Goal: Navigation & Orientation: Find specific page/section

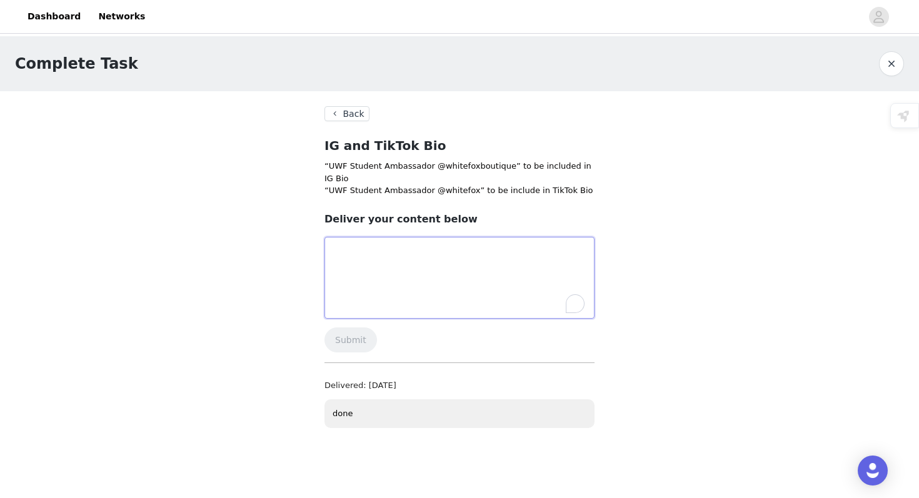
click at [414, 272] on textarea "To enrich screen reader interactions, please activate Accessibility in Grammarl…" at bounding box center [459, 278] width 270 height 82
click at [348, 115] on button "Back" at bounding box center [346, 113] width 45 height 15
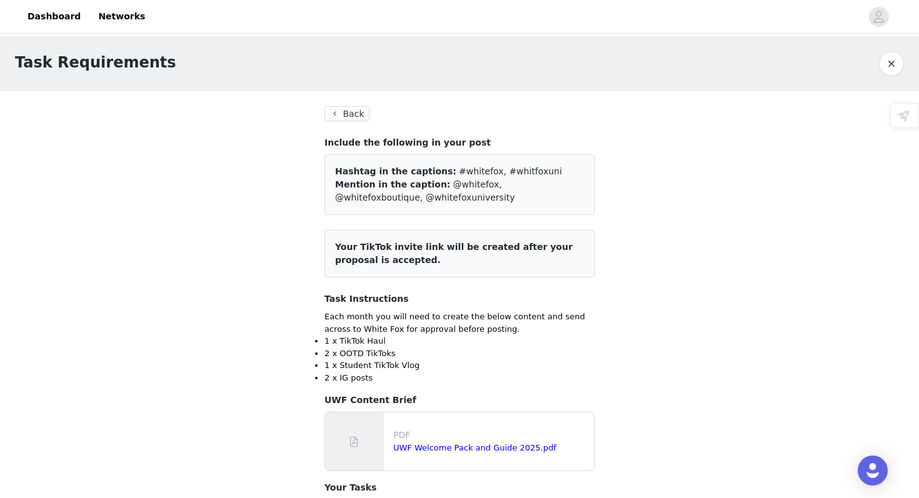
click at [346, 116] on button "Back" at bounding box center [346, 113] width 45 height 15
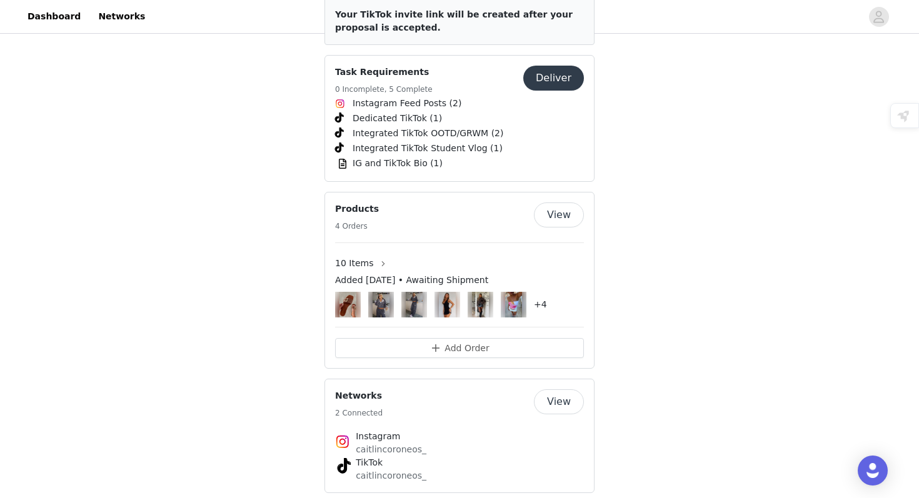
scroll to position [1813, 0]
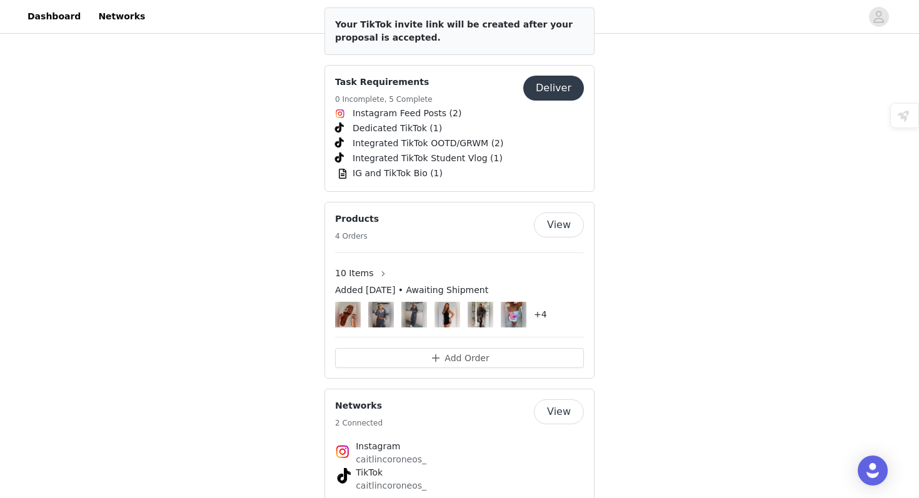
click at [556, 213] on button "View" at bounding box center [559, 225] width 50 height 25
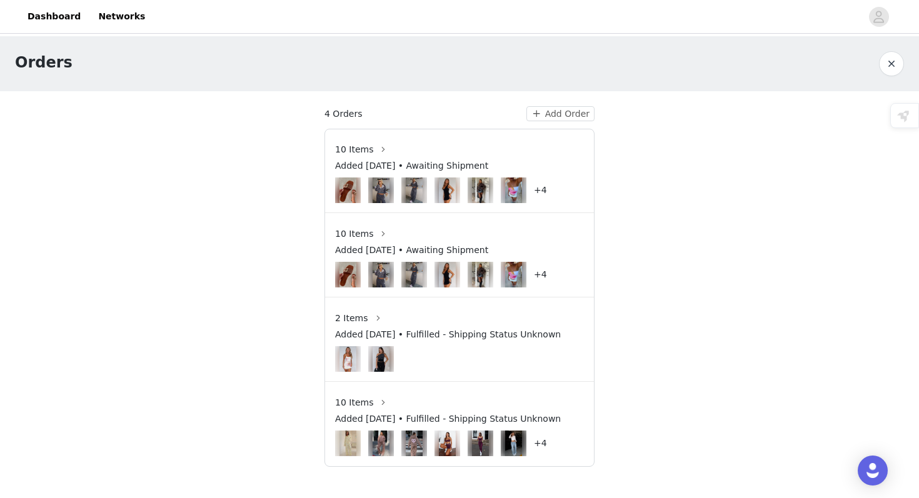
click at [896, 66] on button "button" at bounding box center [891, 63] width 25 height 25
